Goal: Task Accomplishment & Management: Use online tool/utility

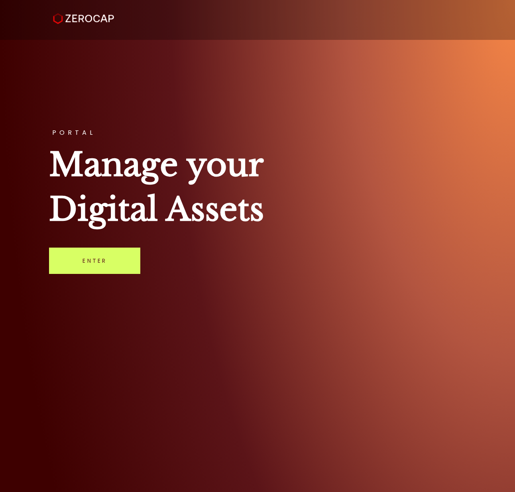
click at [117, 272] on link "Enter" at bounding box center [94, 261] width 91 height 26
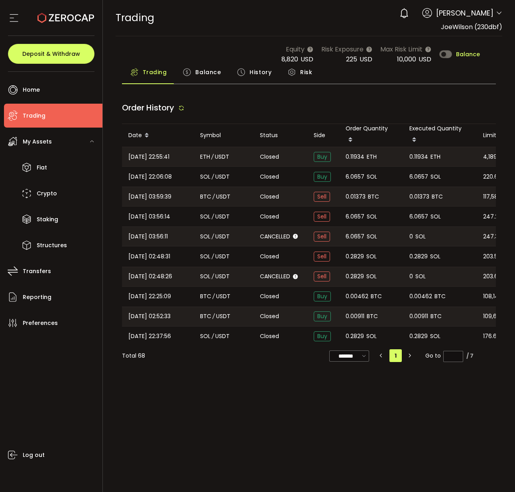
type input "***"
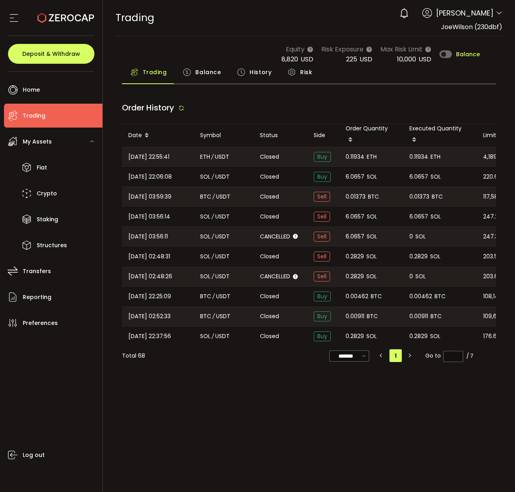
type input "***"
